Goal: Register for event/course

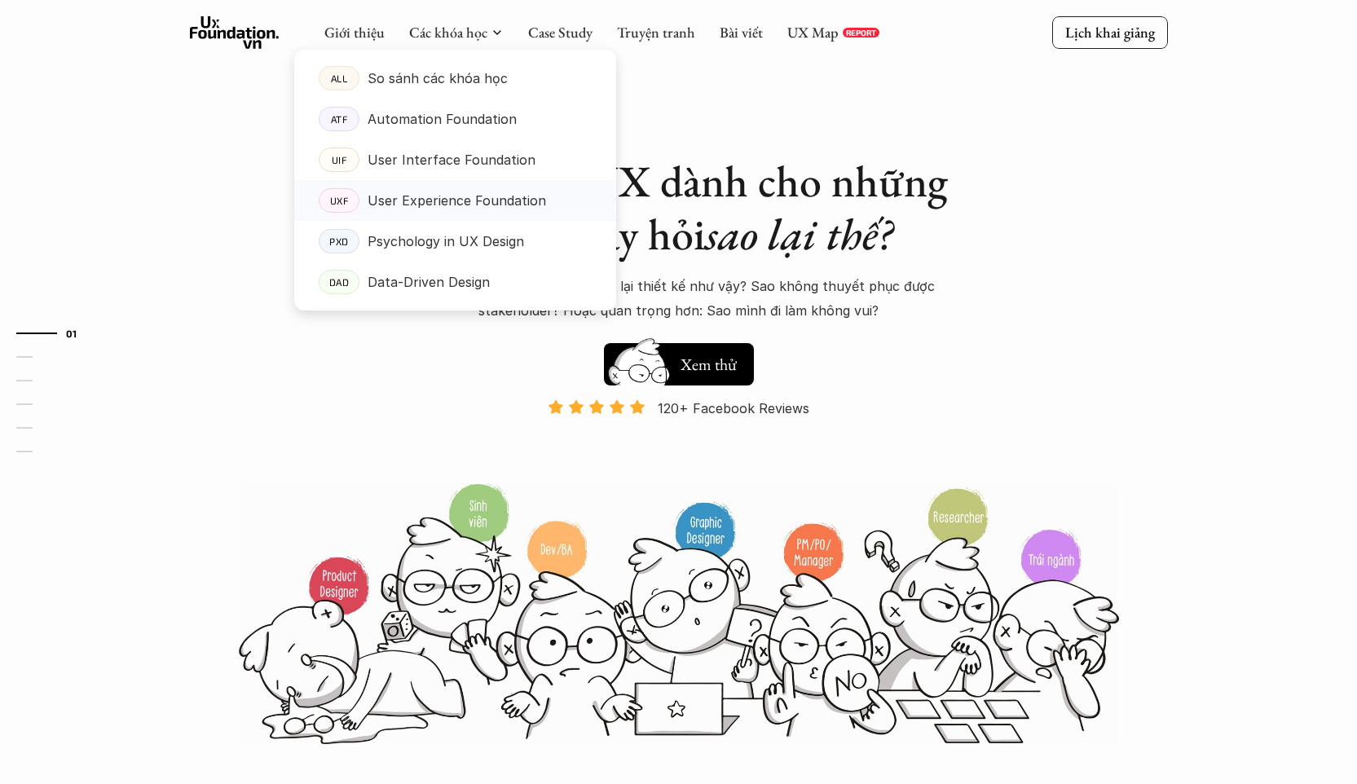
click at [428, 201] on p "User Experience Foundation" at bounding box center [457, 200] width 179 height 24
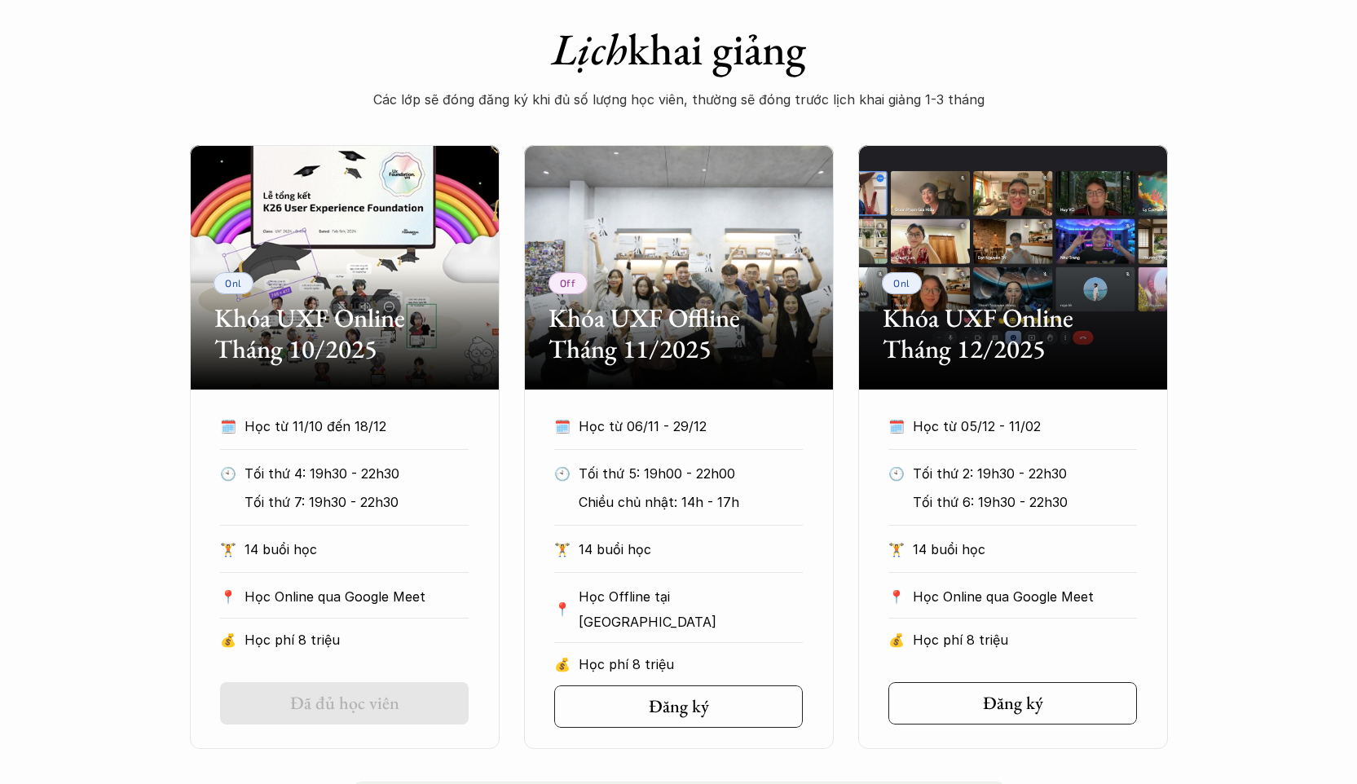
scroll to position [666, 0]
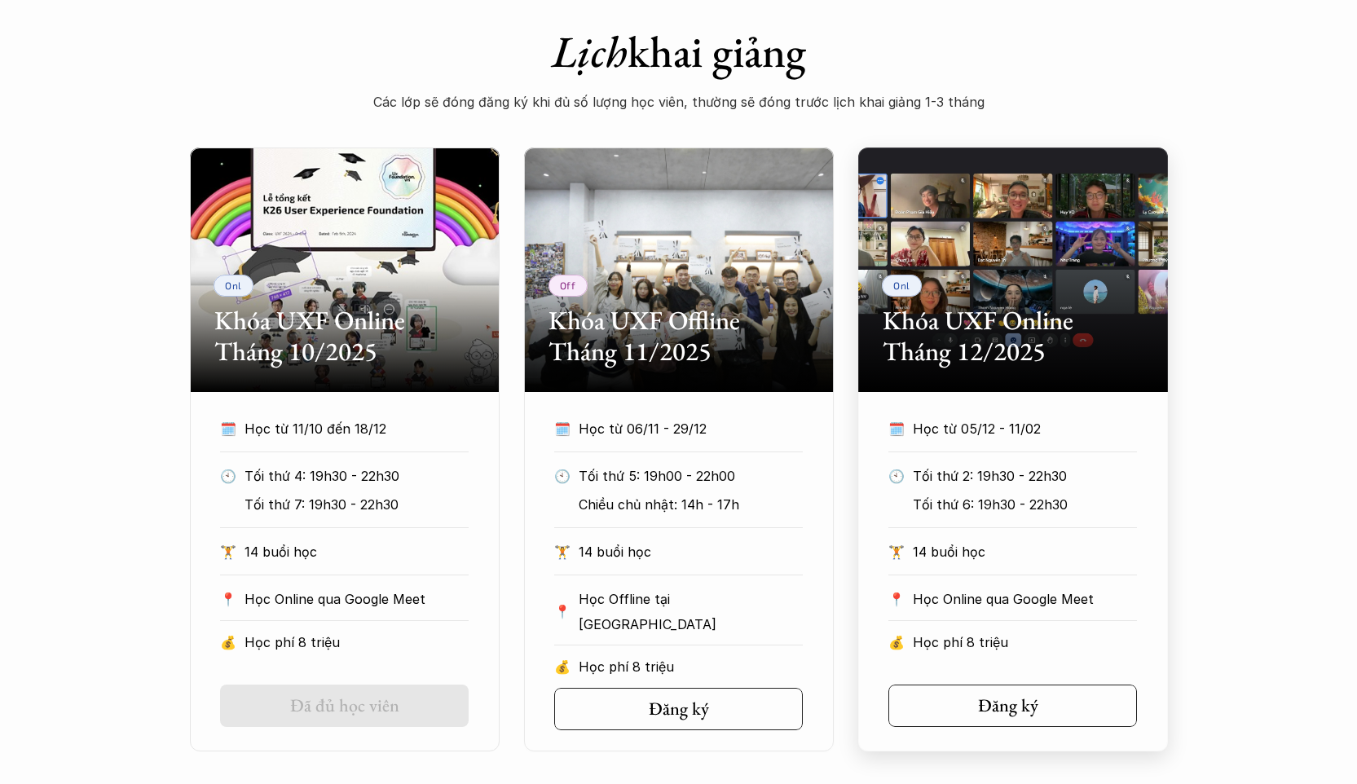
click at [985, 699] on h5 "Đăng ký" at bounding box center [1008, 705] width 60 height 21
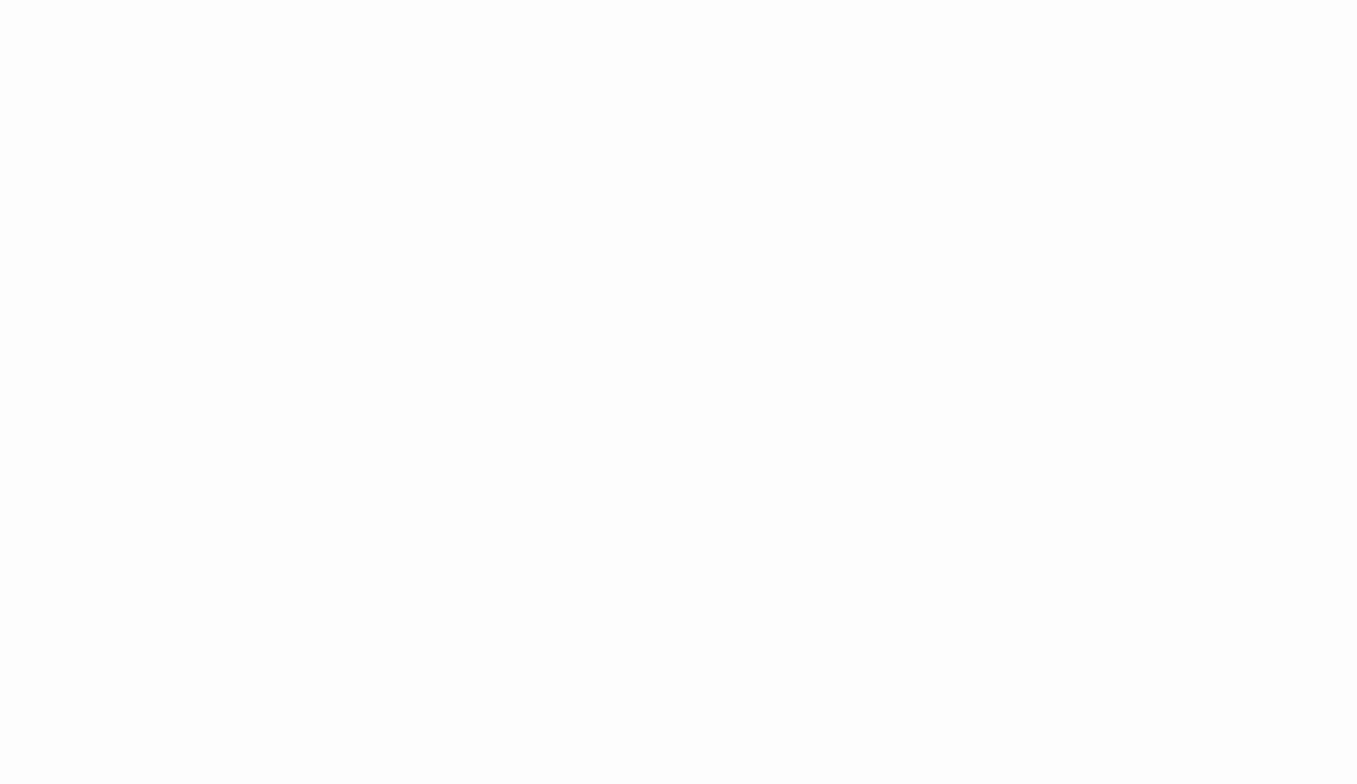
scroll to position [885, 0]
